Goal: Navigation & Orientation: Find specific page/section

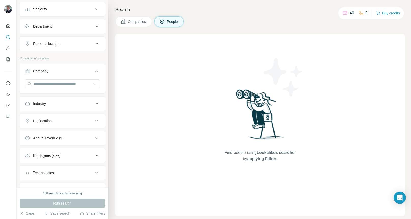
scroll to position [80, 0]
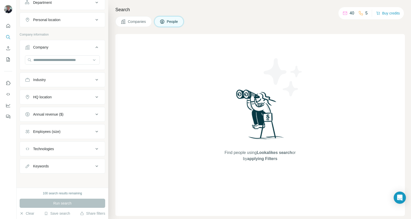
click at [97, 97] on icon at bounding box center [96, 97] width 3 height 2
click at [88, 98] on div "HQ location" at bounding box center [59, 97] width 69 height 5
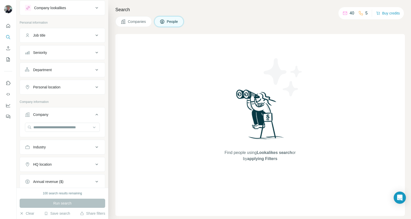
scroll to position [0, 0]
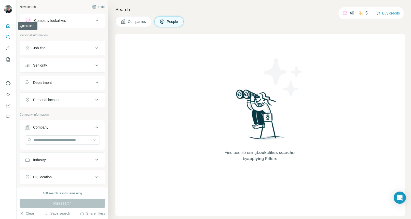
click at [8, 25] on icon "Quick start" at bounding box center [8, 25] width 5 height 5
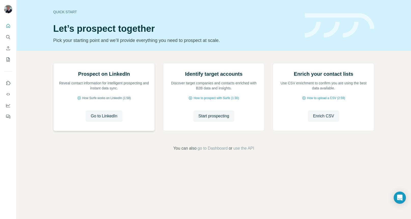
click at [78, 100] on icon at bounding box center [79, 98] width 4 height 4
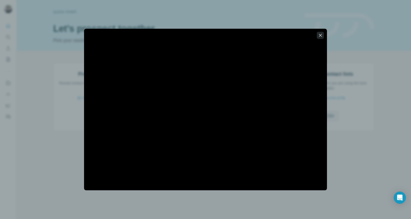
click at [321, 34] on icon "button" at bounding box center [320, 35] width 5 height 5
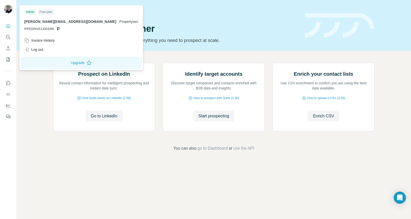
click at [44, 10] on div "Free plan" at bounding box center [46, 12] width 16 height 6
click at [51, 63] on button "Upgrade" at bounding box center [81, 63] width 121 height 12
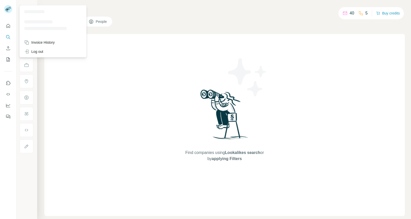
click at [4, 9] on rect at bounding box center [8, 9] width 8 height 8
click at [6, 9] on icon at bounding box center [7, 10] width 4 height 3
click at [227, 50] on div "Find companies using Lookalikes search or by applying Filters" at bounding box center [225, 125] width 92 height 182
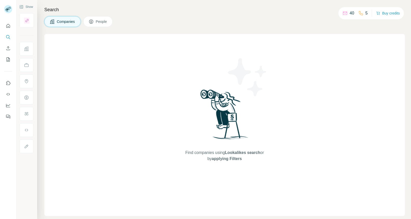
click at [107, 22] on span "People" at bounding box center [102, 21] width 12 height 5
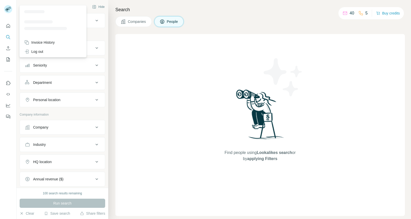
click at [10, 7] on rect at bounding box center [8, 9] width 8 height 8
click at [38, 50] on div "Log out" at bounding box center [33, 51] width 19 height 5
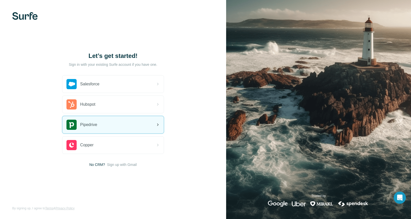
click at [154, 126] on icon at bounding box center [157, 125] width 6 height 6
